Goal: Transaction & Acquisition: Purchase product/service

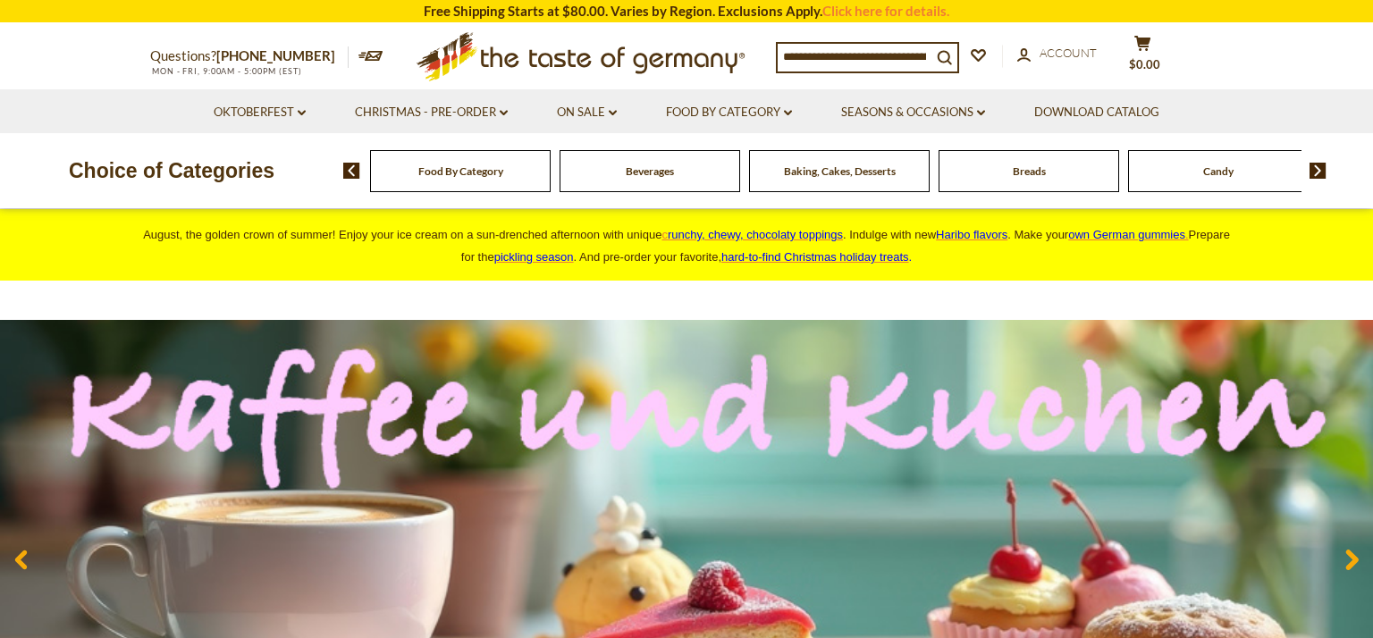
click at [522, 176] on div "Food By Category" at bounding box center [460, 171] width 181 height 42
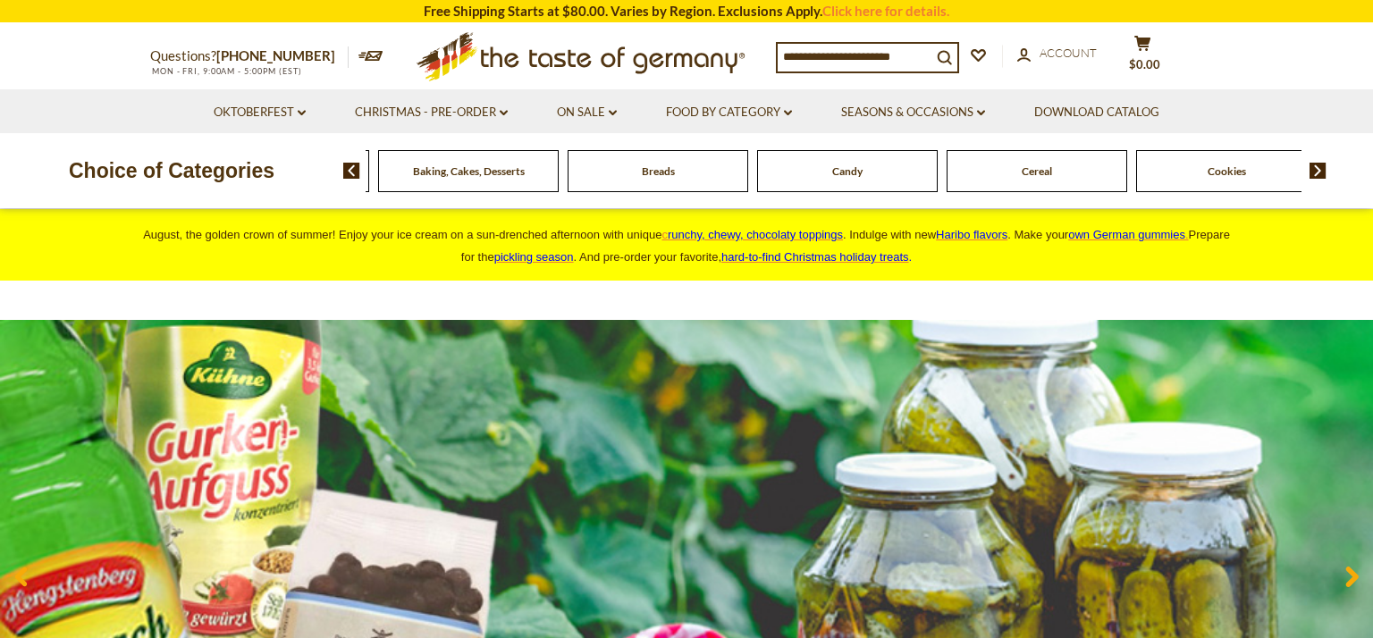
click at [1047, 165] on span "Cereal" at bounding box center [1037, 170] width 30 height 13
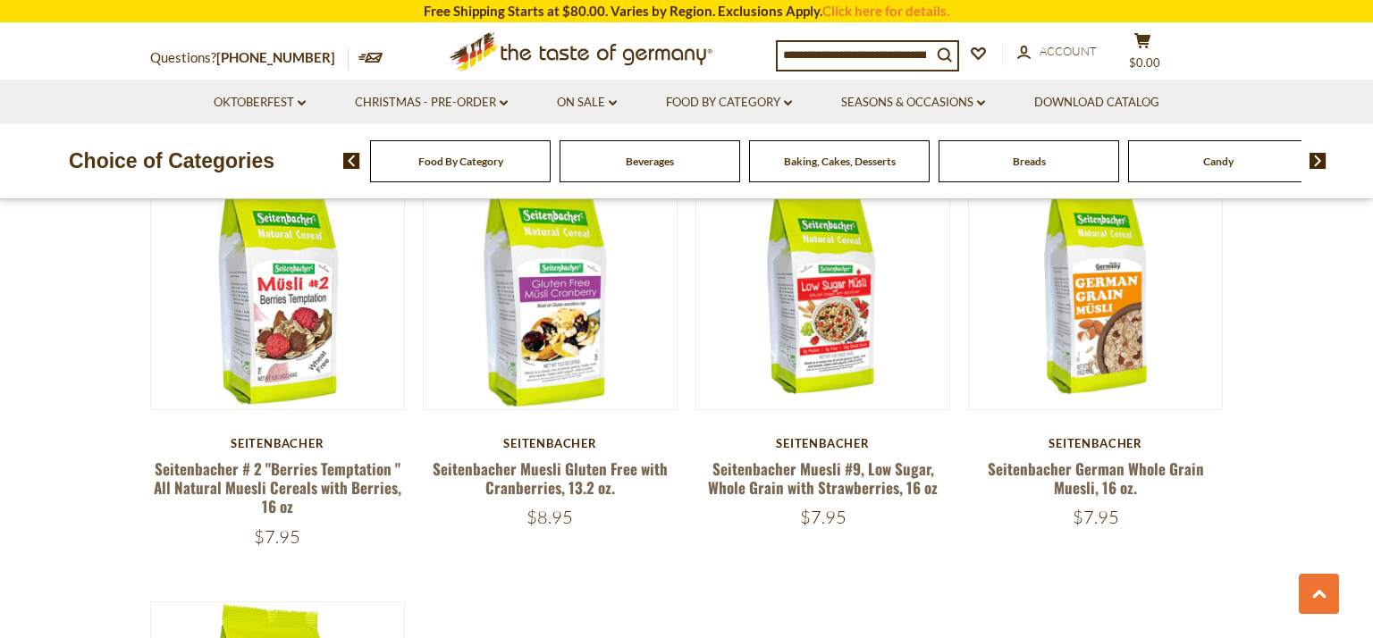
scroll to position [1897, 0]
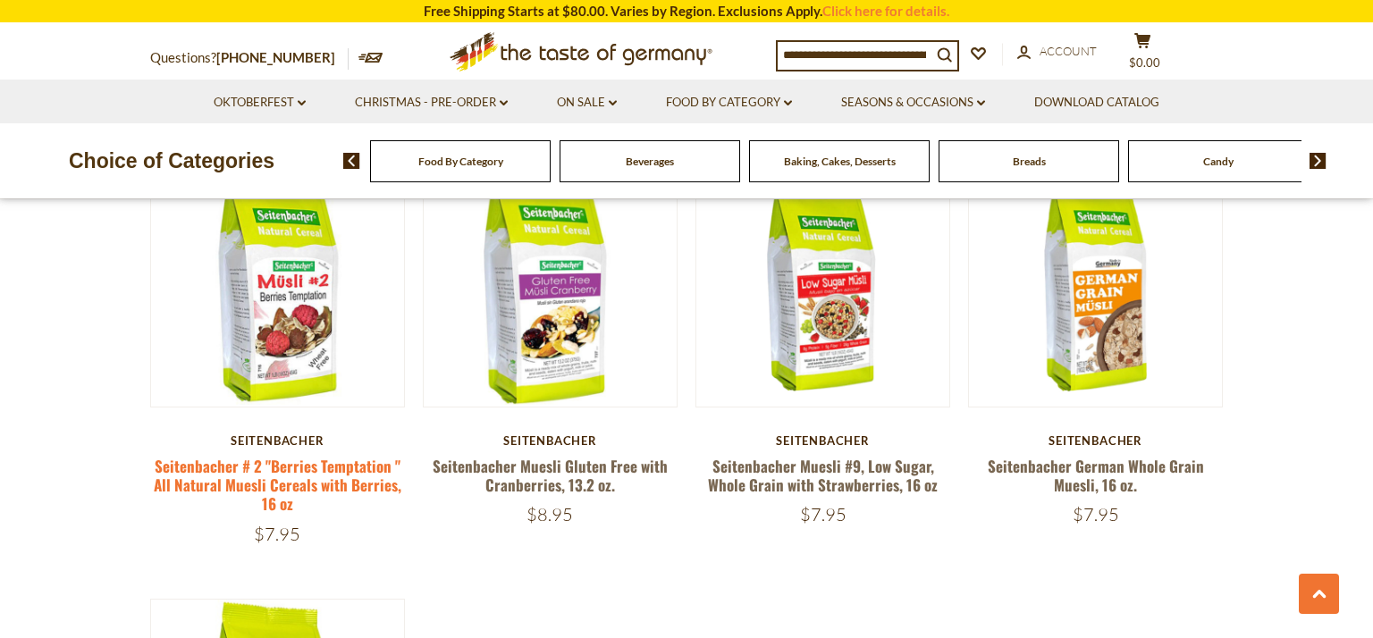
click at [313, 474] on link "Seitenbacher # 2 "Berries Temptation " All Natural Muesli Cereals with Berries,…" at bounding box center [278, 485] width 248 height 61
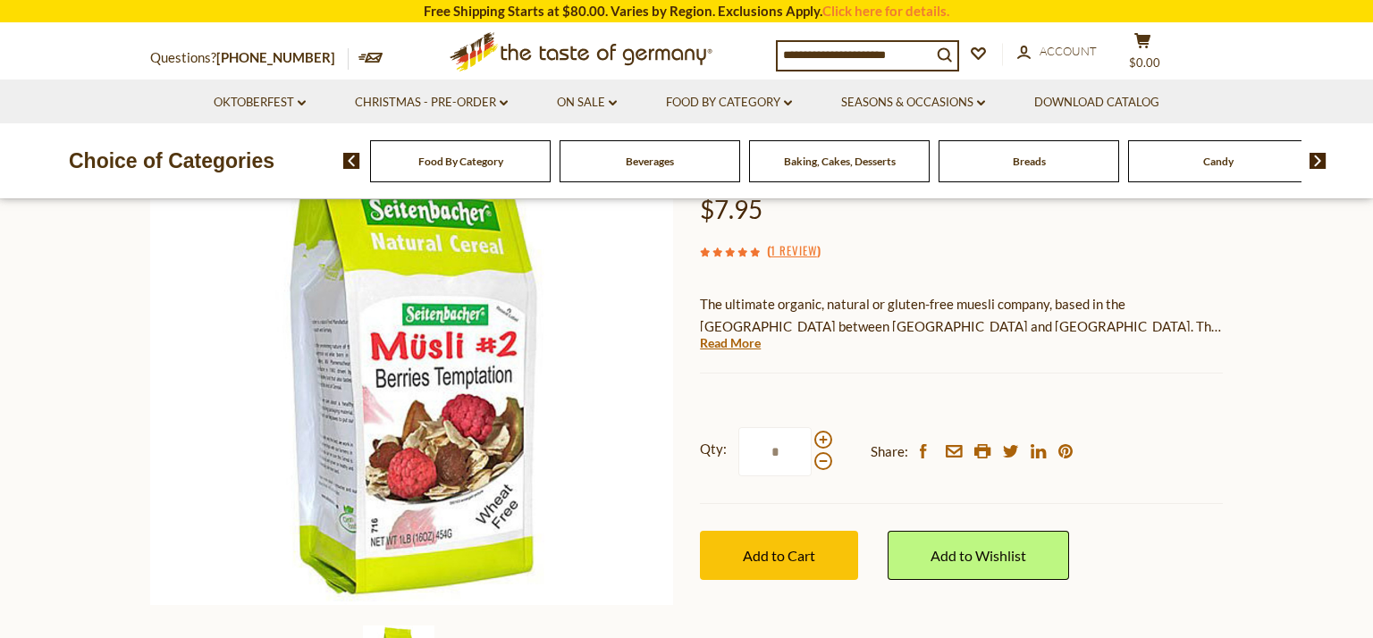
scroll to position [222, 0]
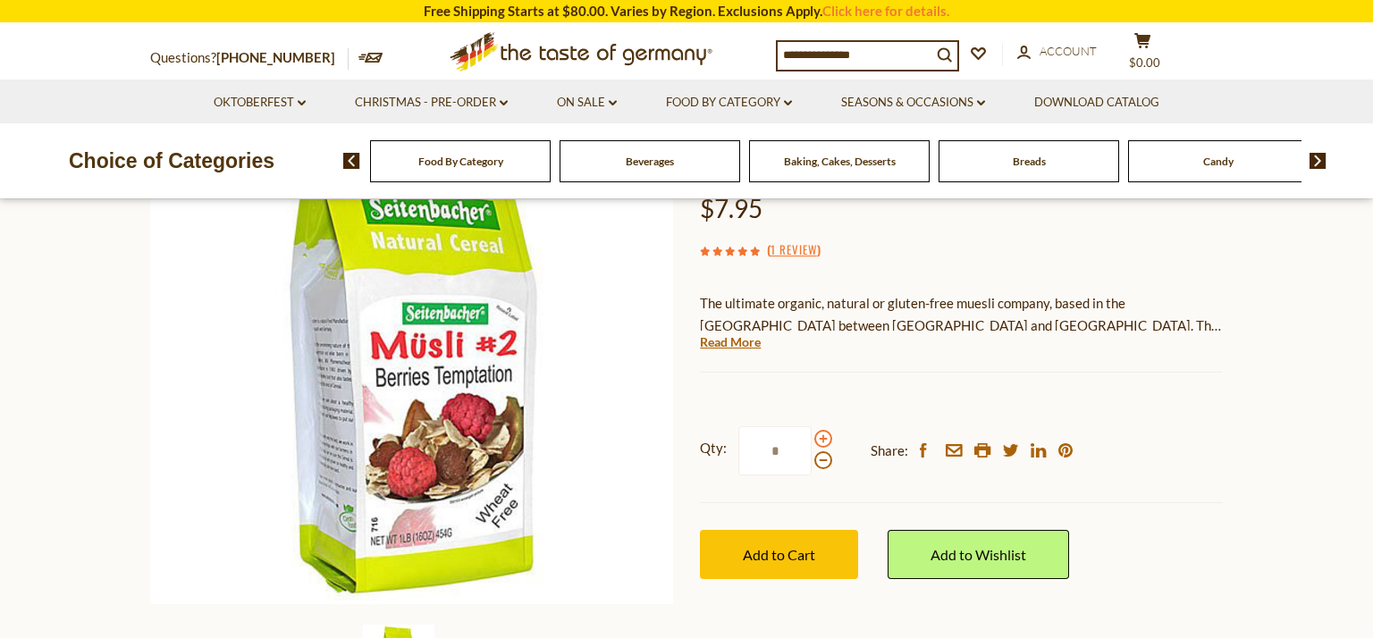
click at [815, 440] on span at bounding box center [823, 439] width 18 height 18
click at [812, 440] on input "*" at bounding box center [774, 450] width 73 height 49
click at [822, 438] on span at bounding box center [823, 439] width 18 height 18
click at [812, 438] on input "*" at bounding box center [774, 450] width 73 height 49
click at [824, 438] on span at bounding box center [823, 439] width 18 height 18
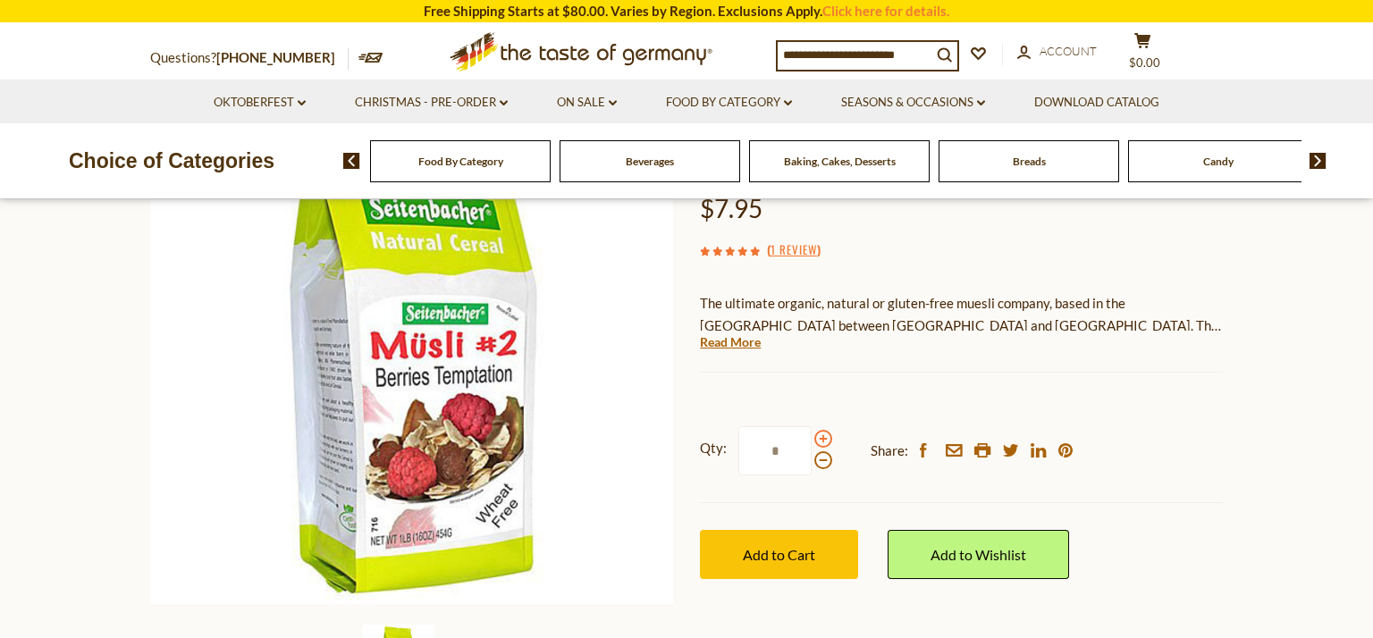
click at [812, 438] on input "*" at bounding box center [774, 450] width 73 height 49
type input "*"
click at [805, 556] on span "Add to Cart" at bounding box center [779, 554] width 72 height 17
click at [1148, 54] on button "cart $47.7" at bounding box center [1142, 54] width 54 height 45
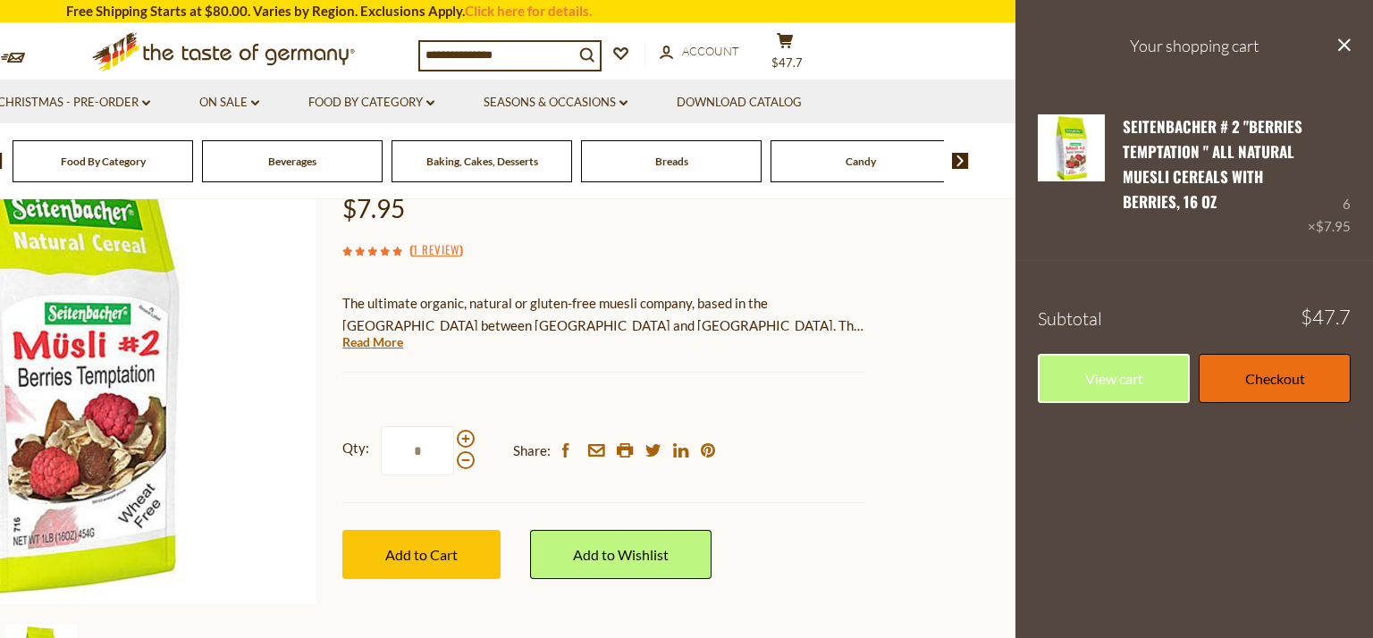
click at [1283, 386] on link "Checkout" at bounding box center [1275, 378] width 152 height 49
